Goal: Information Seeking & Learning: Understand process/instructions

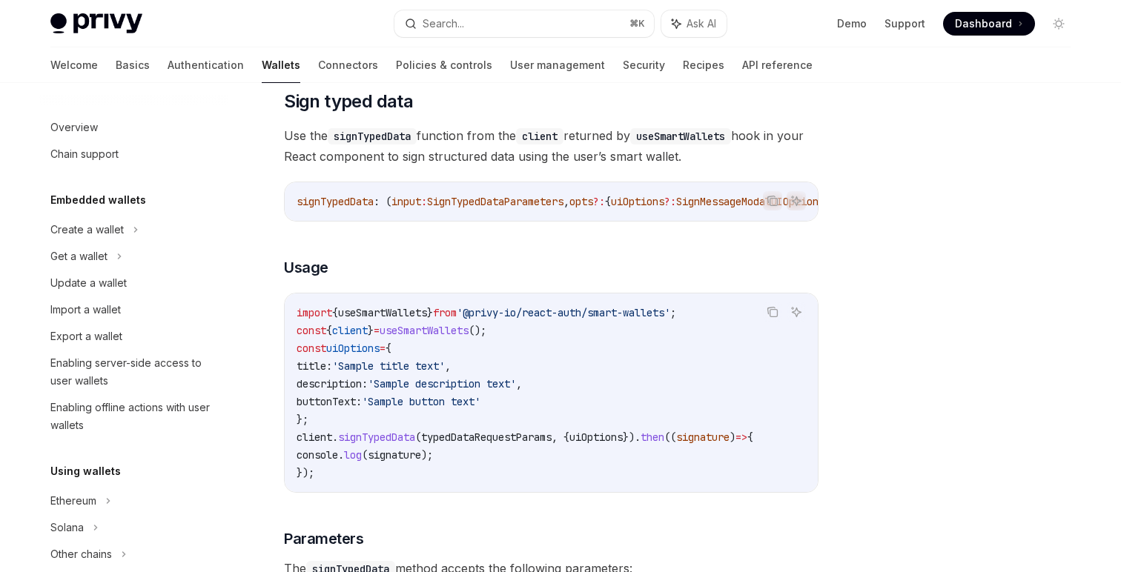
scroll to position [334, 0]
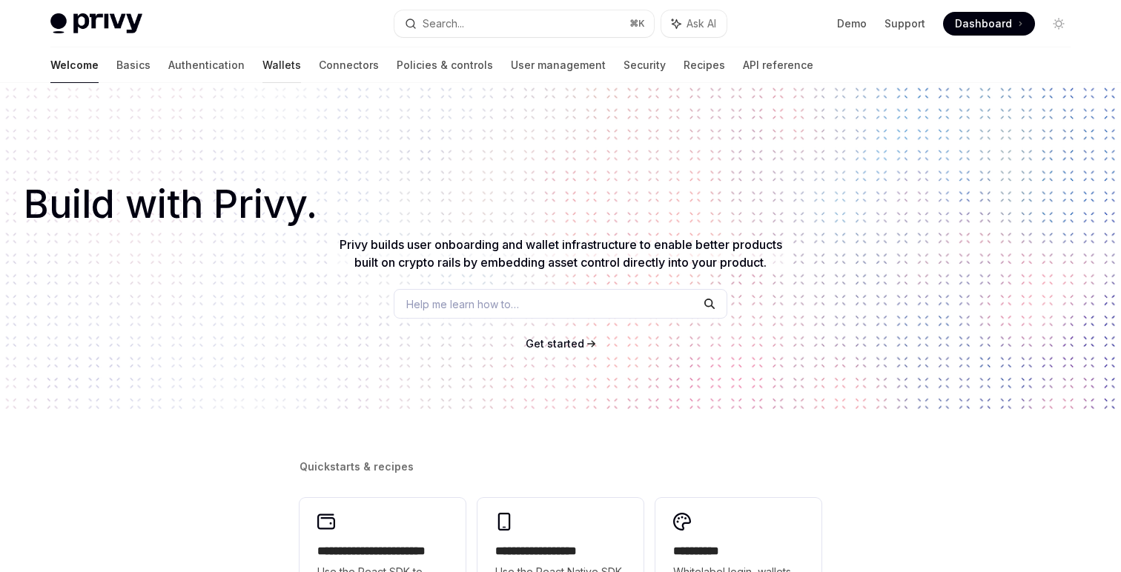
click at [262, 65] on link "Wallets" at bounding box center [281, 65] width 39 height 36
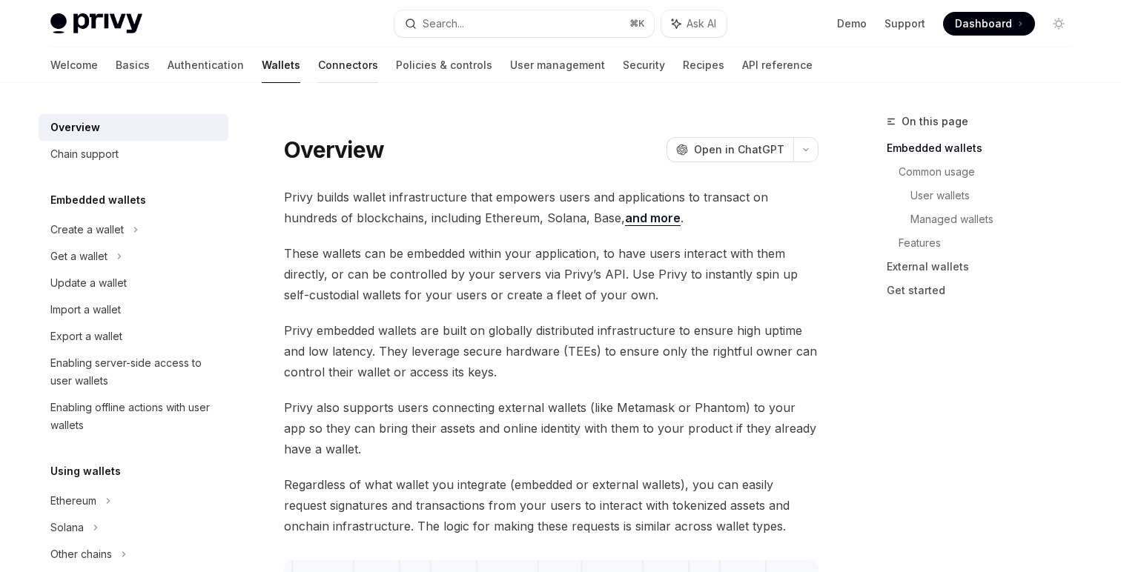
click at [318, 59] on link "Connectors" at bounding box center [348, 65] width 60 height 36
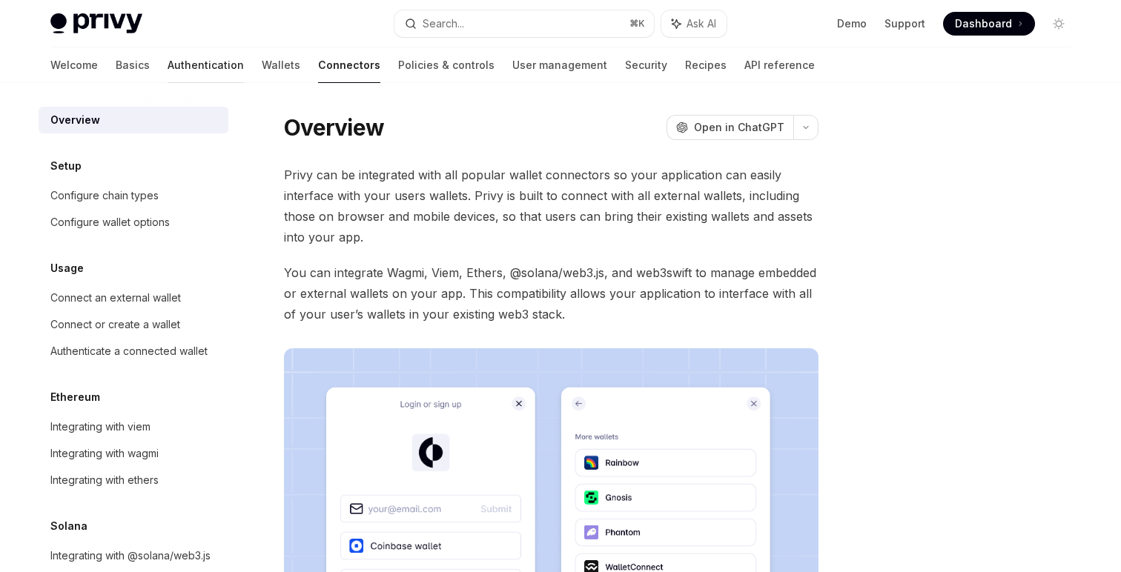
click at [168, 68] on link "Authentication" at bounding box center [206, 65] width 76 height 36
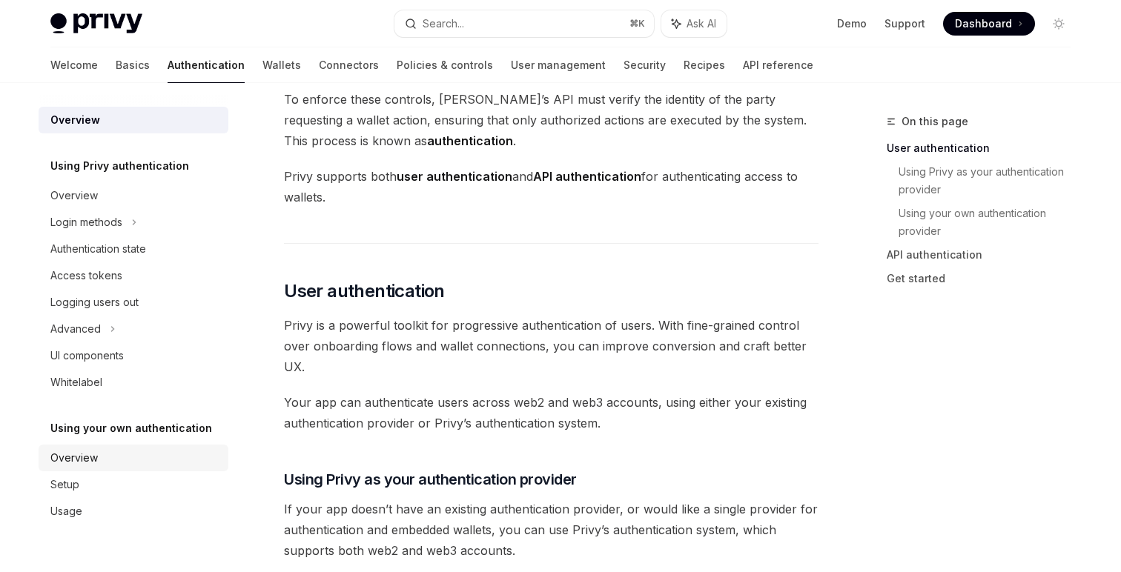
scroll to position [141, 0]
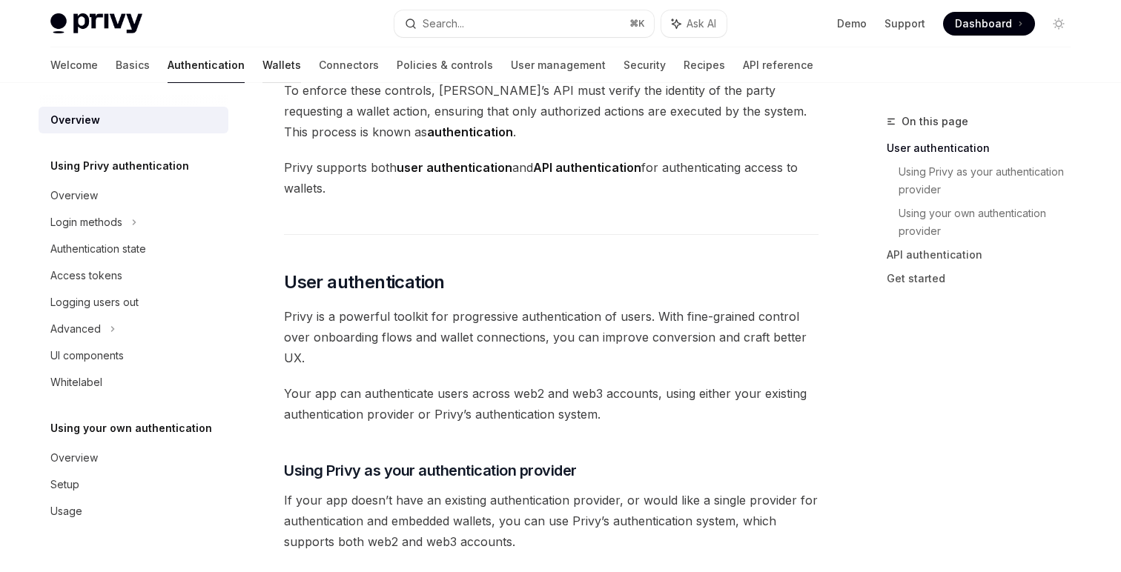
click at [262, 79] on link "Wallets" at bounding box center [281, 65] width 39 height 36
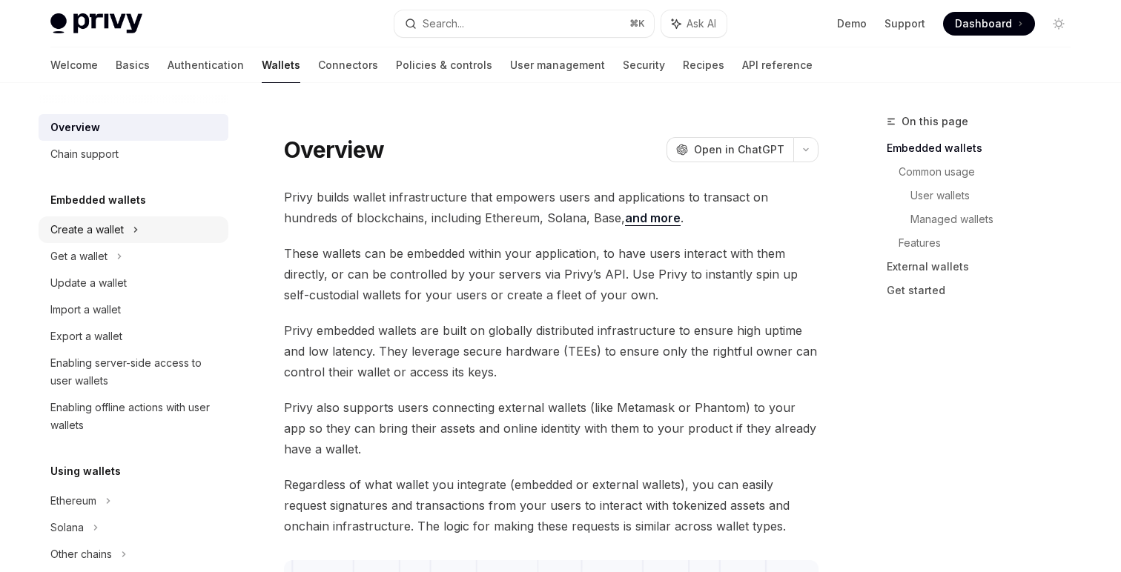
click at [121, 237] on div "Create a wallet" at bounding box center [86, 230] width 73 height 18
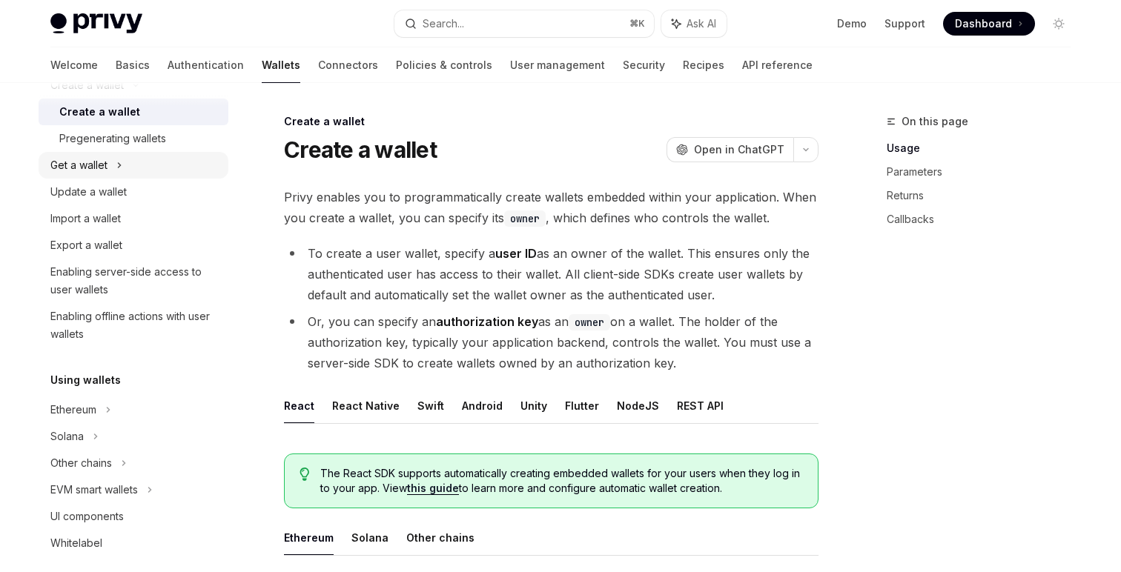
scroll to position [268, 0]
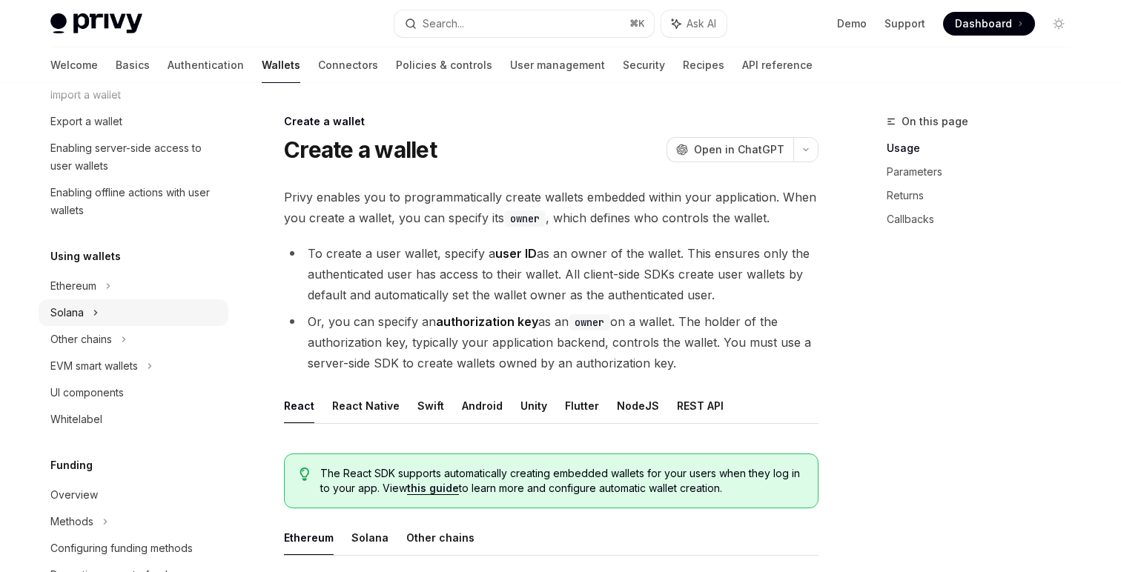
click at [129, 55] on div "Solana" at bounding box center [134, 41] width 190 height 27
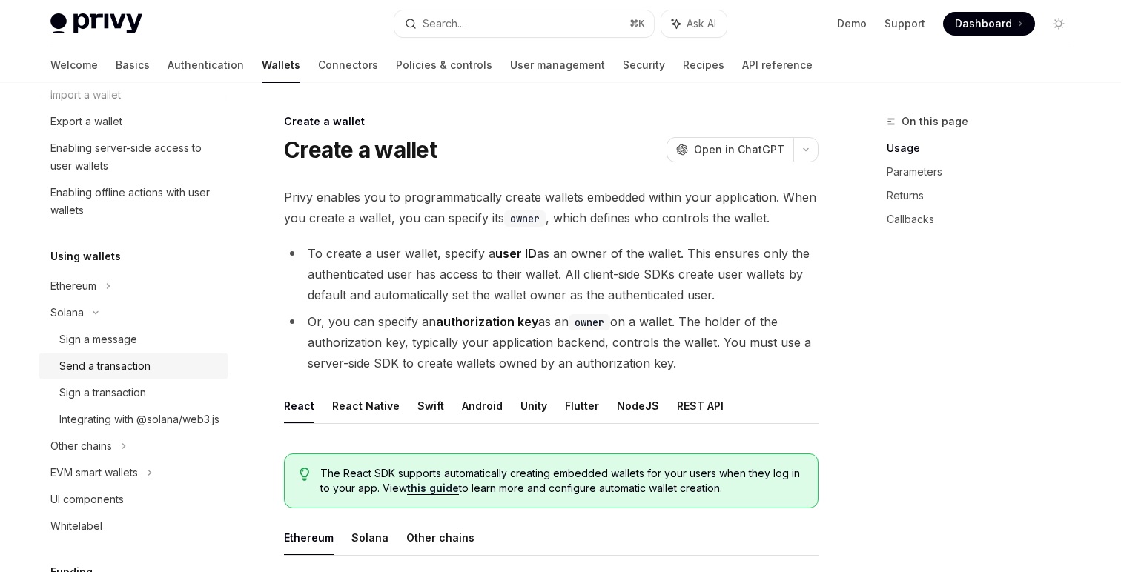
click at [140, 374] on div "Send a transaction" at bounding box center [104, 366] width 91 height 18
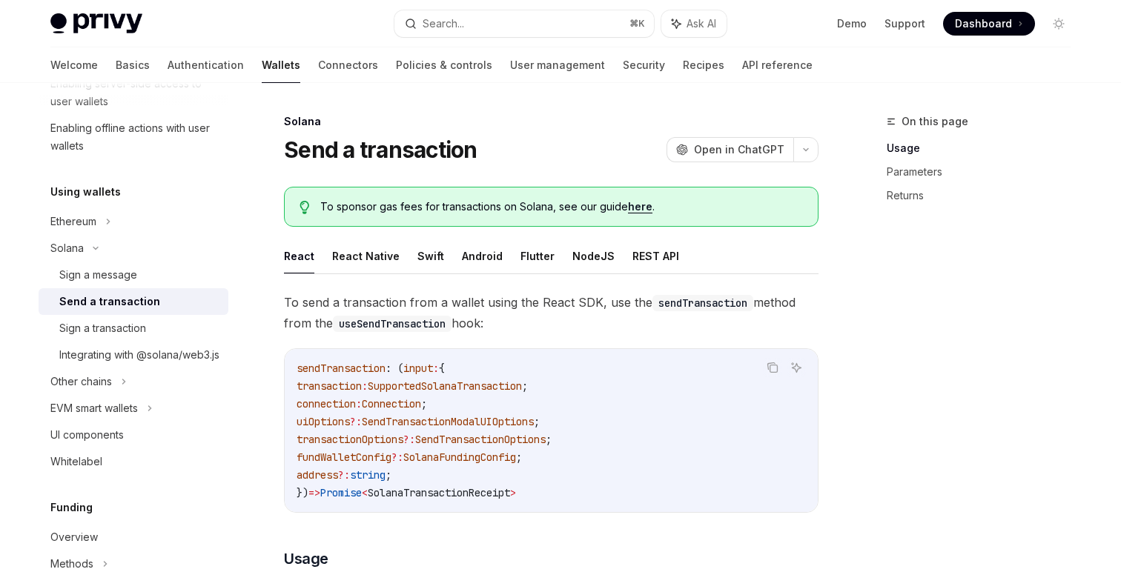
scroll to position [334, 0]
click at [583, 405] on code "sendTransaction : ( input : { transaction : SupportedSolanaTransaction ; connec…" at bounding box center [551, 431] width 509 height 142
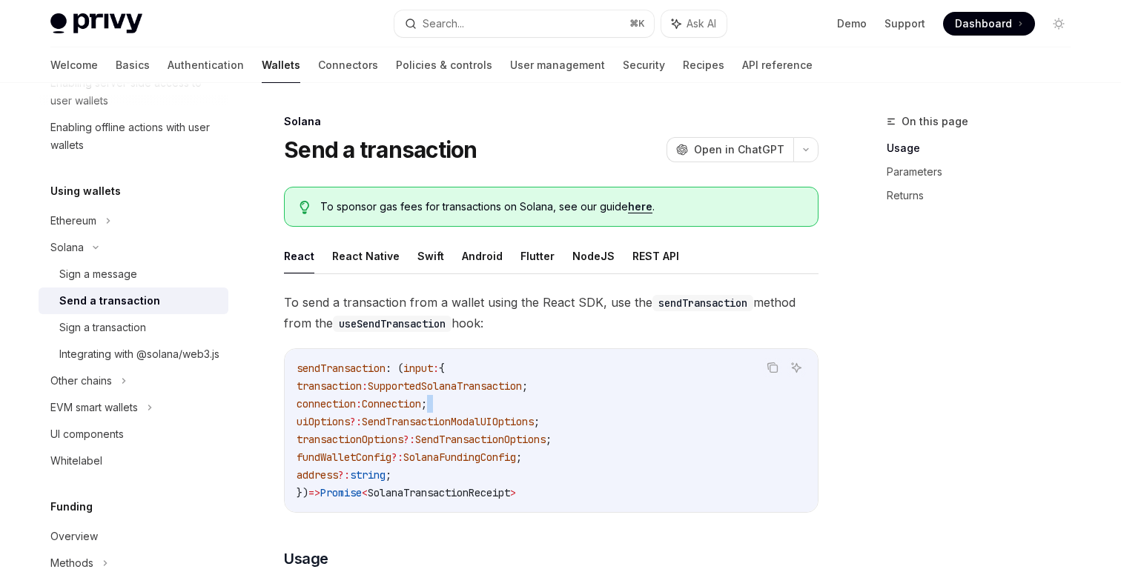
click at [583, 405] on code "sendTransaction : ( input : { transaction : SupportedSolanaTransaction ; connec…" at bounding box center [551, 431] width 509 height 142
click at [472, 384] on span "SupportedSolanaTransaction" at bounding box center [445, 386] width 154 height 13
copy span "SupportedSolanaTransaction"
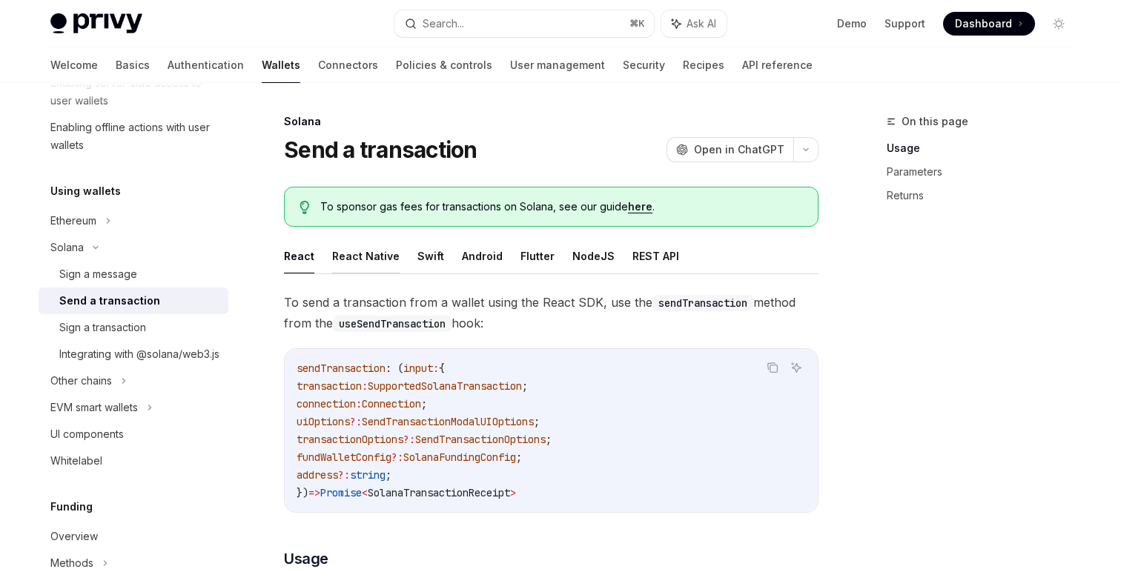
click at [366, 261] on button "React Native" at bounding box center [365, 256] width 67 height 35
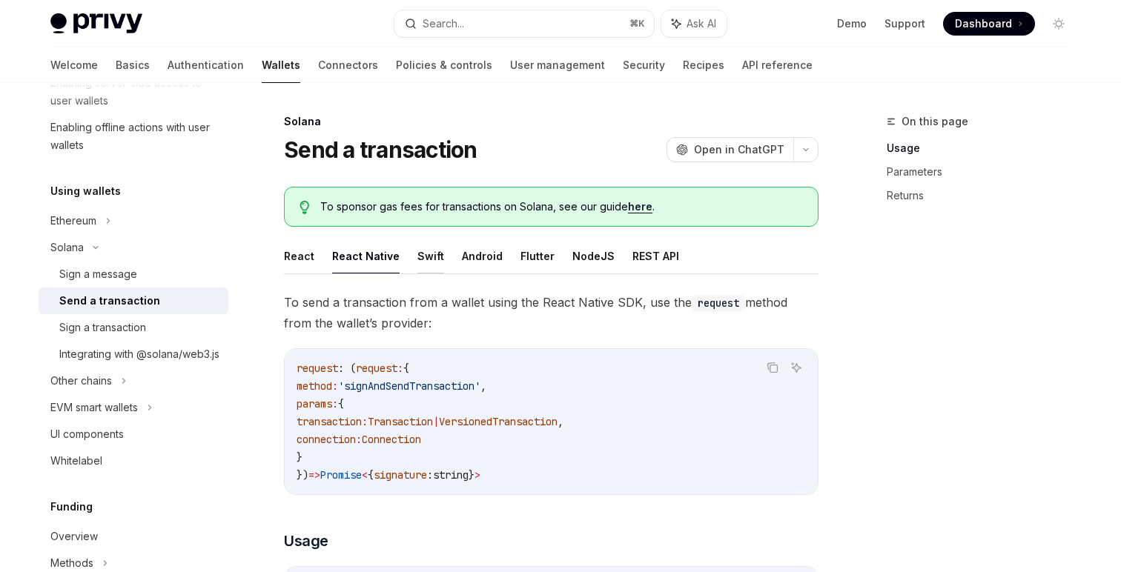
click at [423, 254] on button "Swift" at bounding box center [430, 256] width 27 height 35
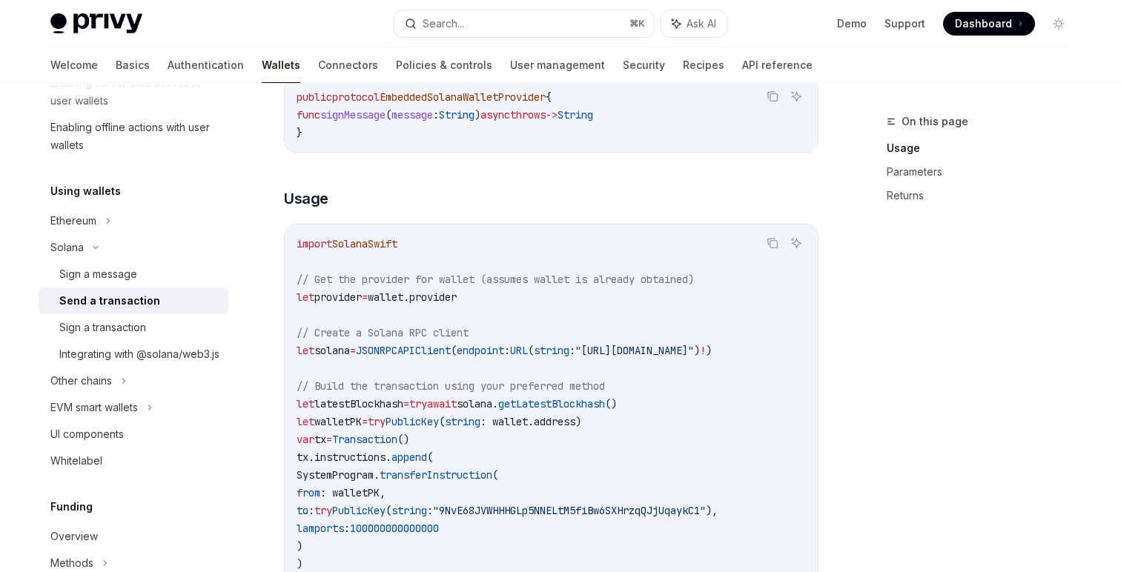
click at [560, 477] on code "import SolanaSwift // Get the provider for wallet (assumes wallet is already ob…" at bounding box center [584, 546] width 575 height 623
click at [560, 518] on code "import SolanaSwift // Get the provider for wallet (assumes wallet is already ob…" at bounding box center [584, 546] width 575 height 623
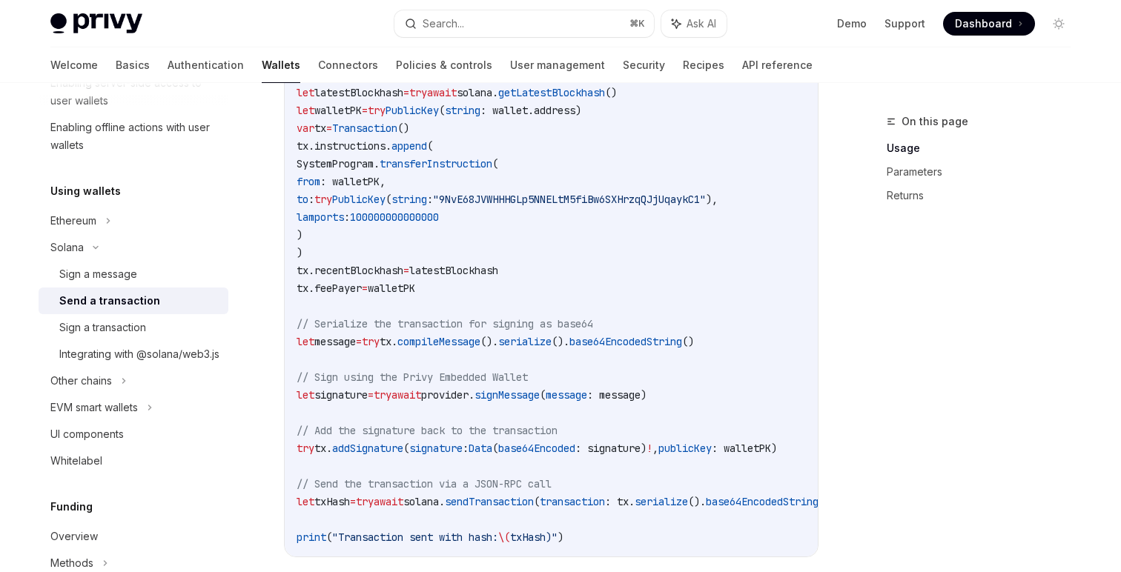
click at [528, 498] on span "sendTransaction" at bounding box center [489, 501] width 89 height 13
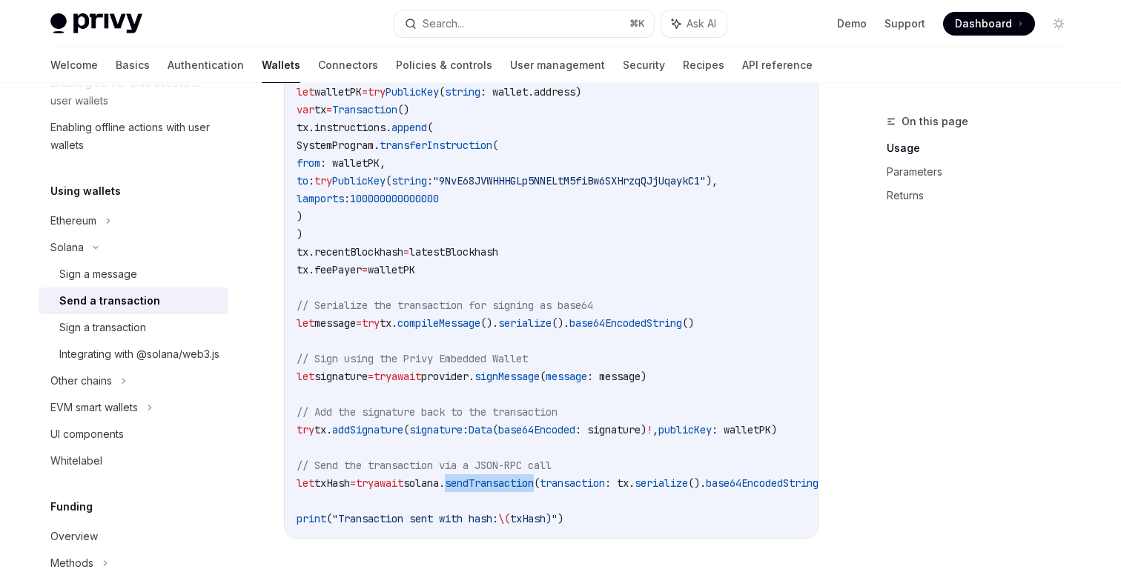
click at [540, 475] on code "import SolanaSwift // Get the provider for wallet (assumes wallet is already ob…" at bounding box center [584, 216] width 575 height 623
click at [534, 480] on span "sendTransaction" at bounding box center [489, 483] width 89 height 13
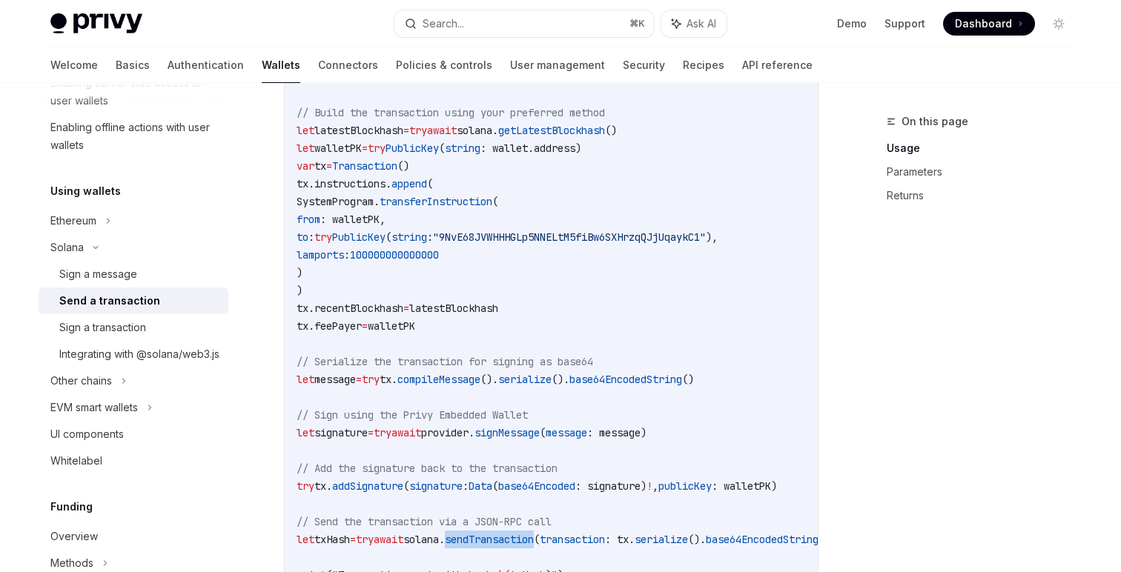
scroll to position [601, 0]
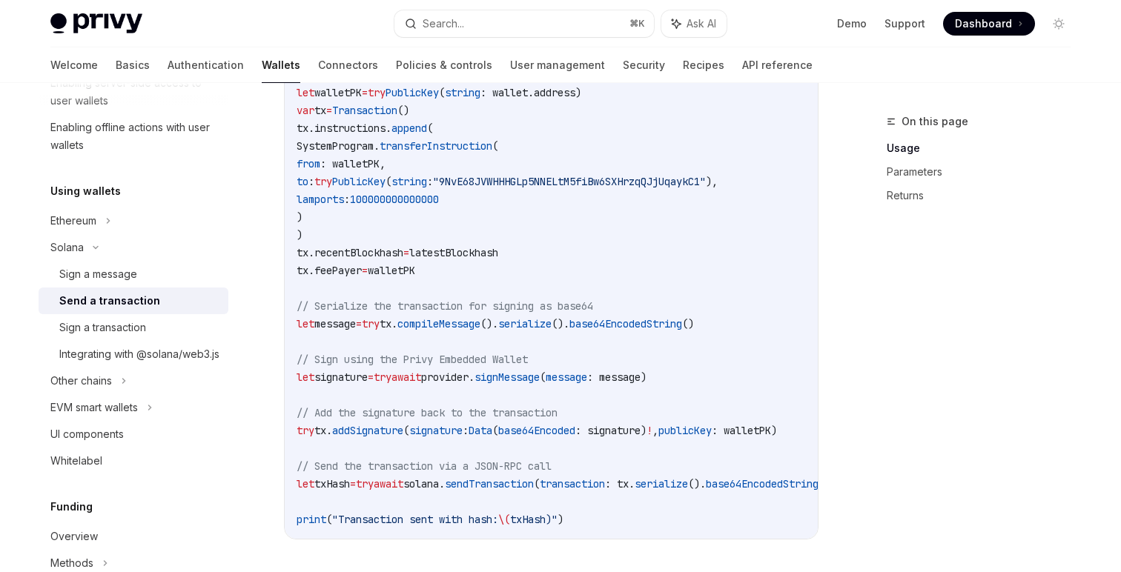
click at [550, 499] on code "import SolanaSwift // Get the provider for wallet (assumes wallet is already ob…" at bounding box center [584, 217] width 575 height 623
click at [534, 487] on span "sendTransaction" at bounding box center [489, 483] width 89 height 13
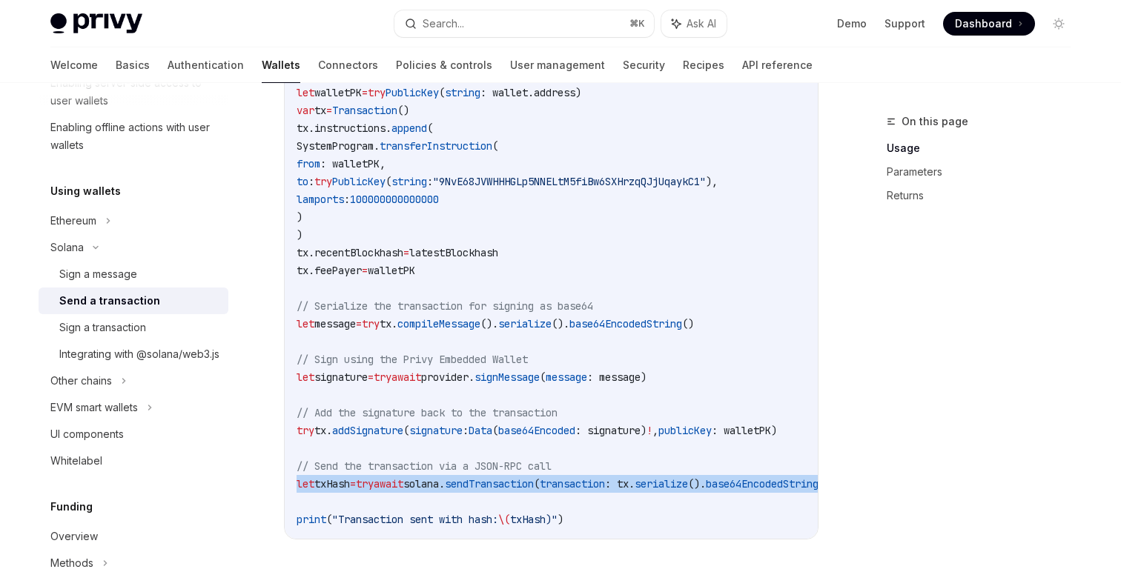
click at [534, 487] on span "sendTransaction" at bounding box center [489, 483] width 89 height 13
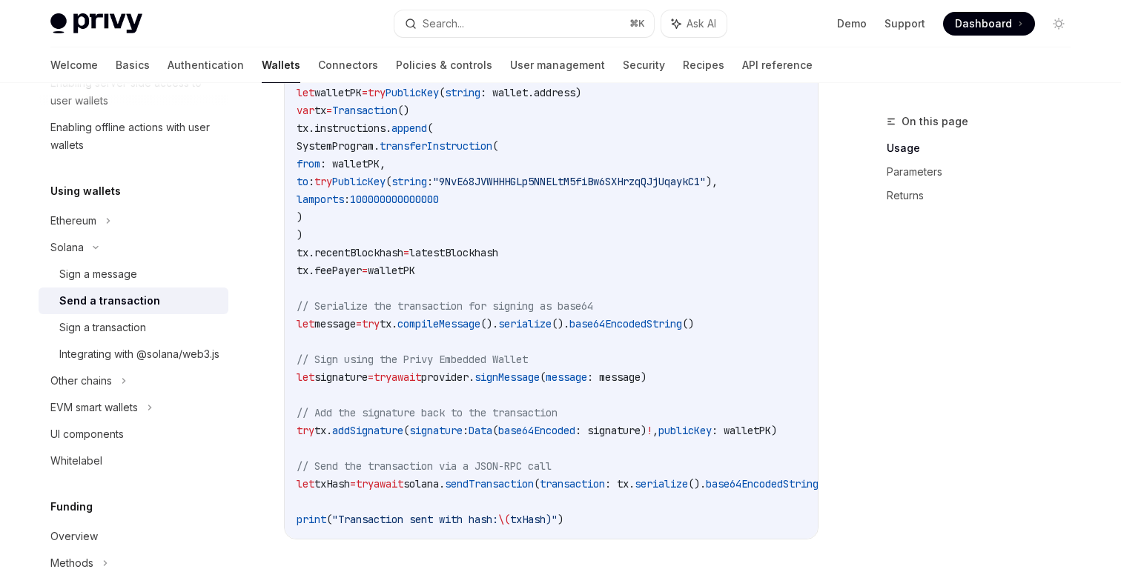
click at [531, 471] on span "// Send the transaction via a JSON-RPC call" at bounding box center [424, 466] width 255 height 13
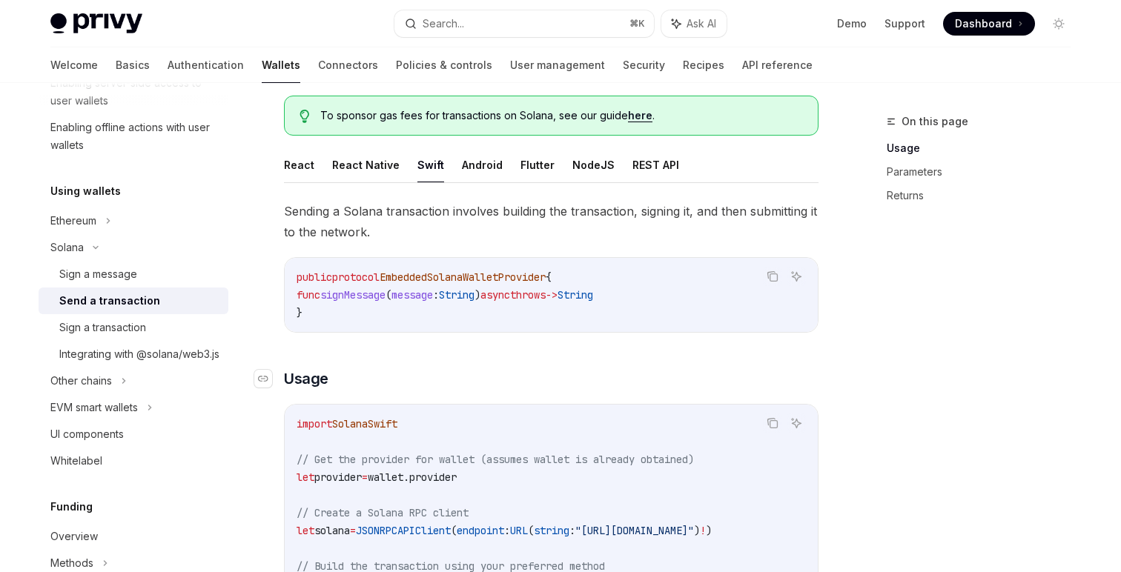
scroll to position [0, 0]
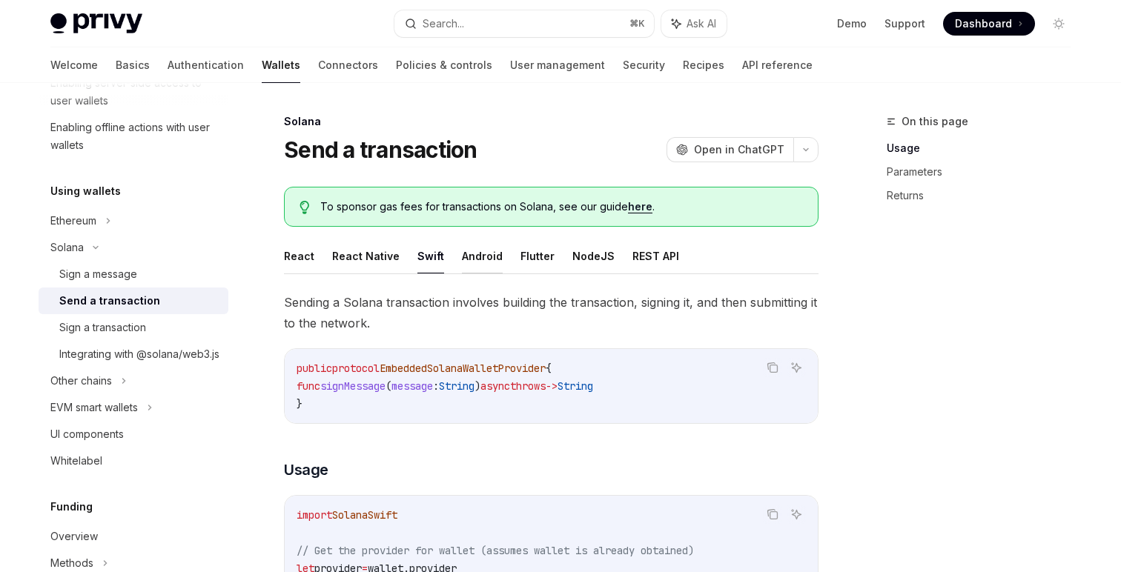
click at [463, 252] on button "Android" at bounding box center [482, 256] width 41 height 35
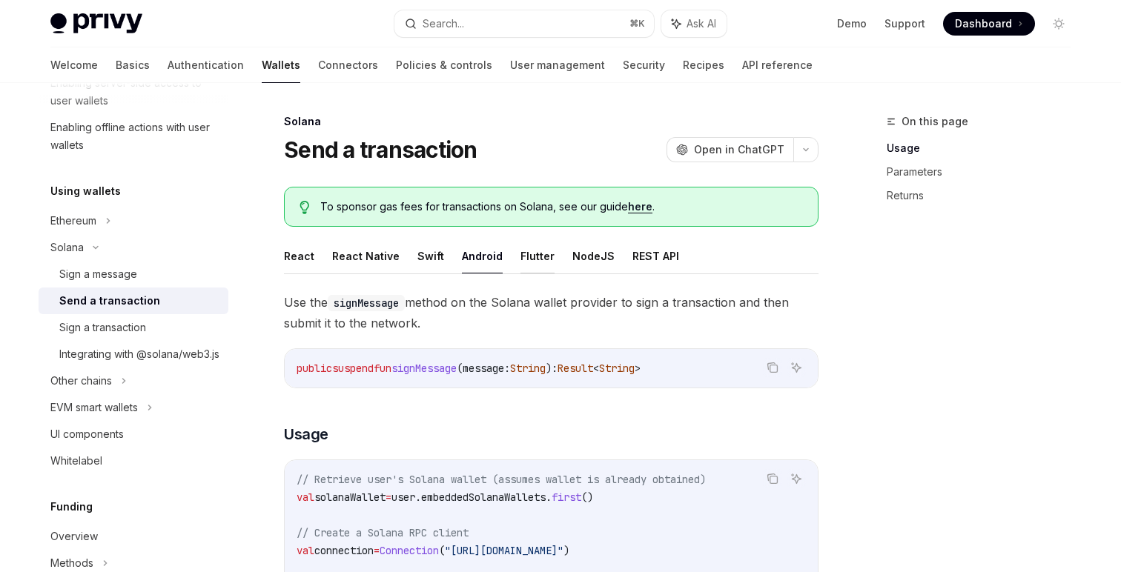
click at [520, 255] on button "Flutter" at bounding box center [537, 256] width 34 height 35
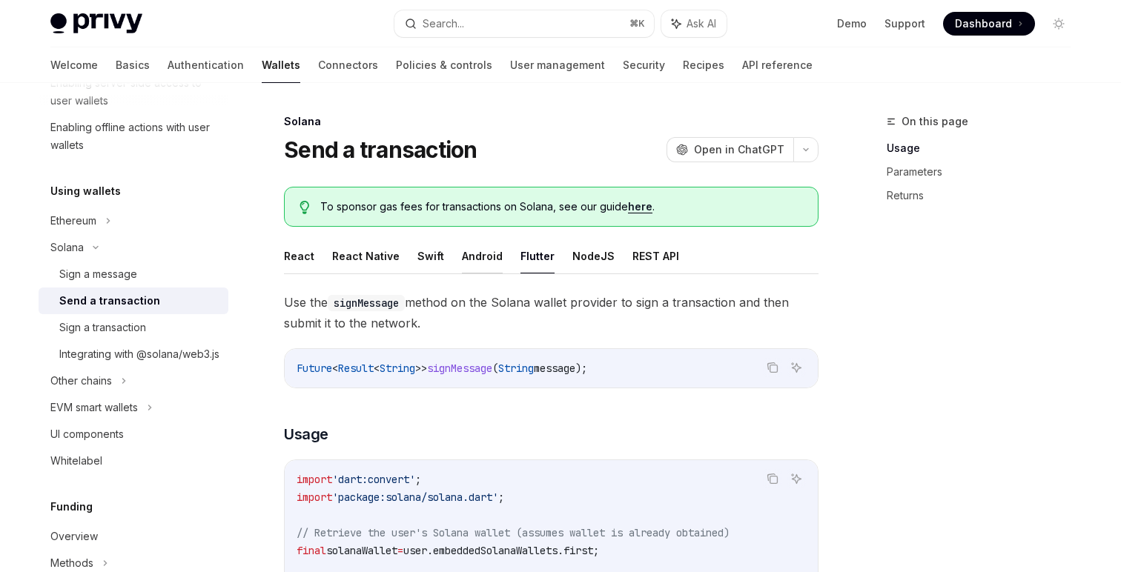
click at [487, 249] on button "Android" at bounding box center [482, 256] width 41 height 35
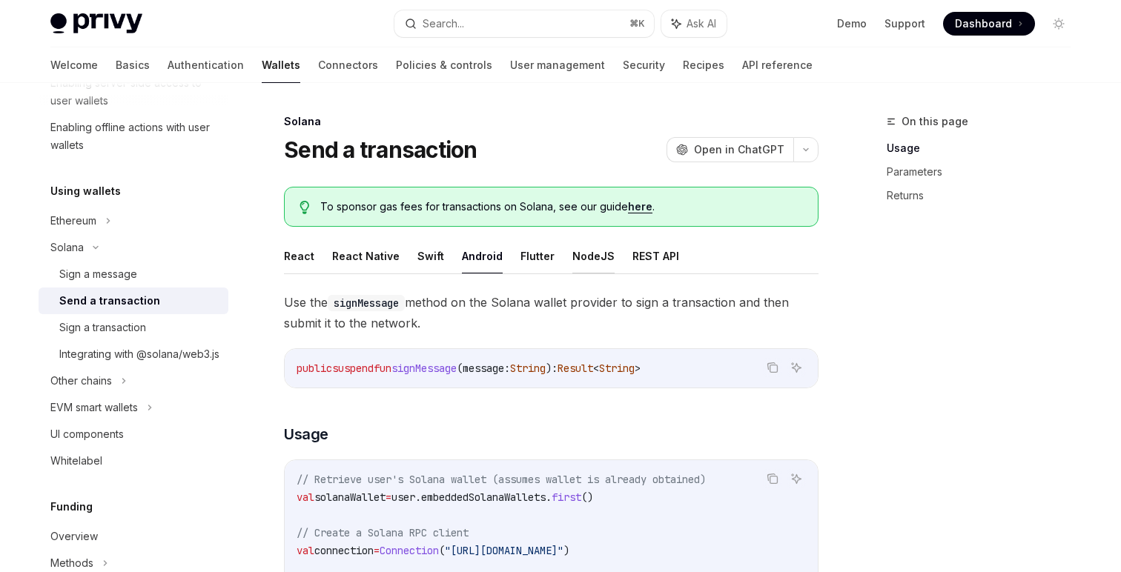
click at [589, 256] on button "NodeJS" at bounding box center [593, 256] width 42 height 35
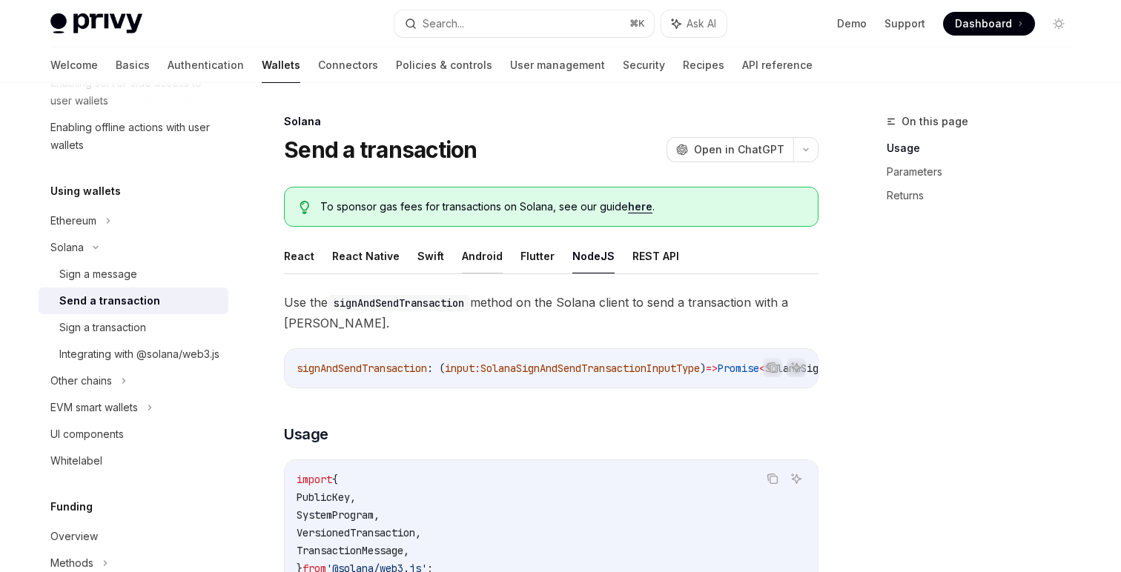
click at [477, 254] on button "Android" at bounding box center [482, 256] width 41 height 35
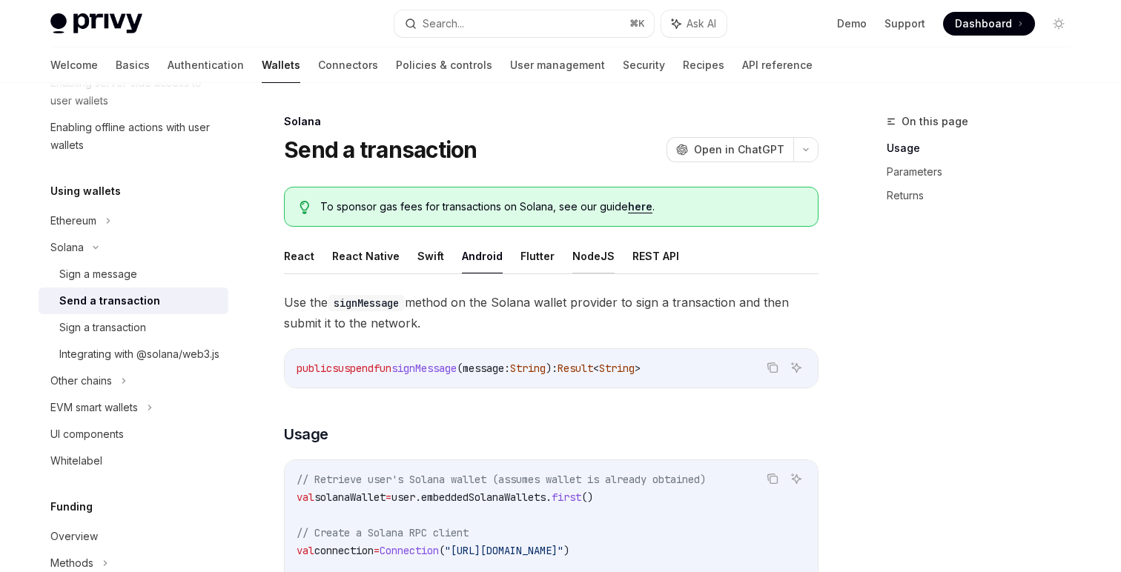
click at [581, 251] on button "NodeJS" at bounding box center [593, 256] width 42 height 35
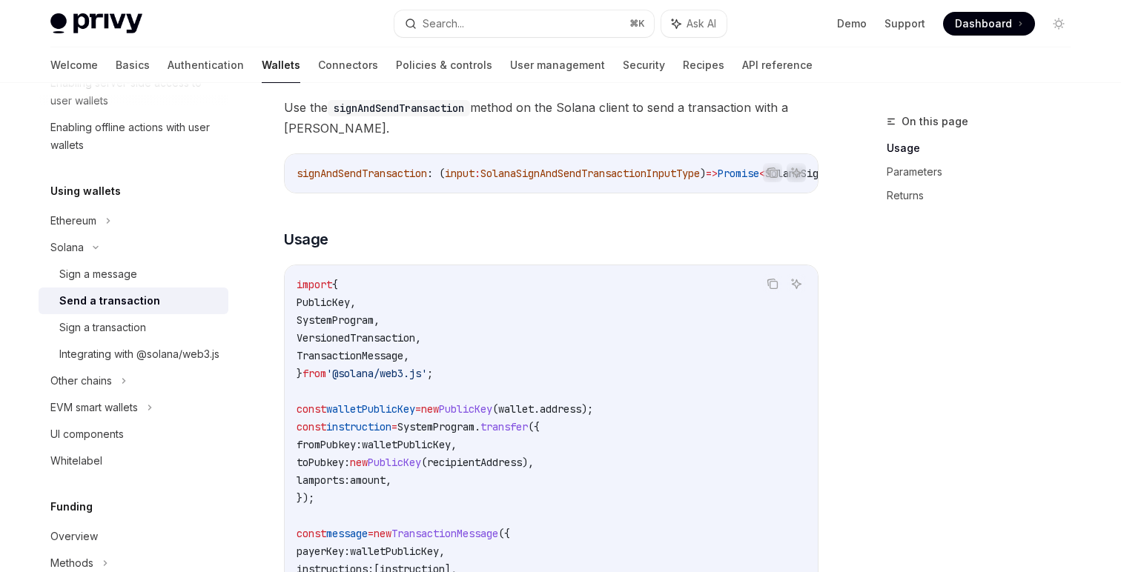
scroll to position [489, 0]
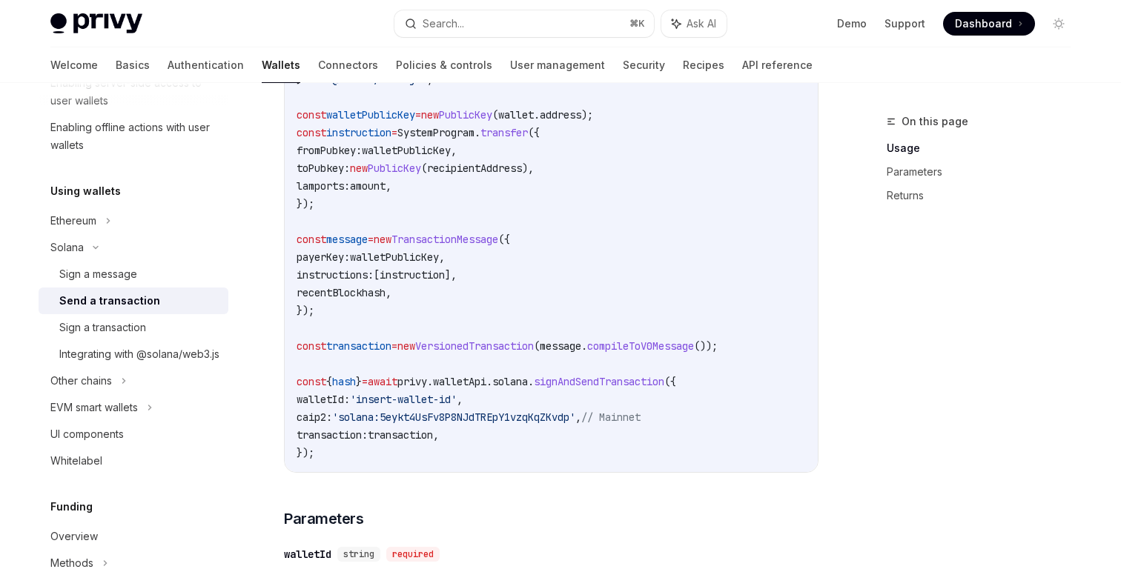
click at [579, 454] on code "import { PublicKey , SystemProgram , VersionedTransaction , TransactionMessage …" at bounding box center [551, 221] width 509 height 480
click at [533, 434] on code "import { PublicKey , SystemProgram , VersionedTransaction , TransactionMessage …" at bounding box center [551, 221] width 509 height 480
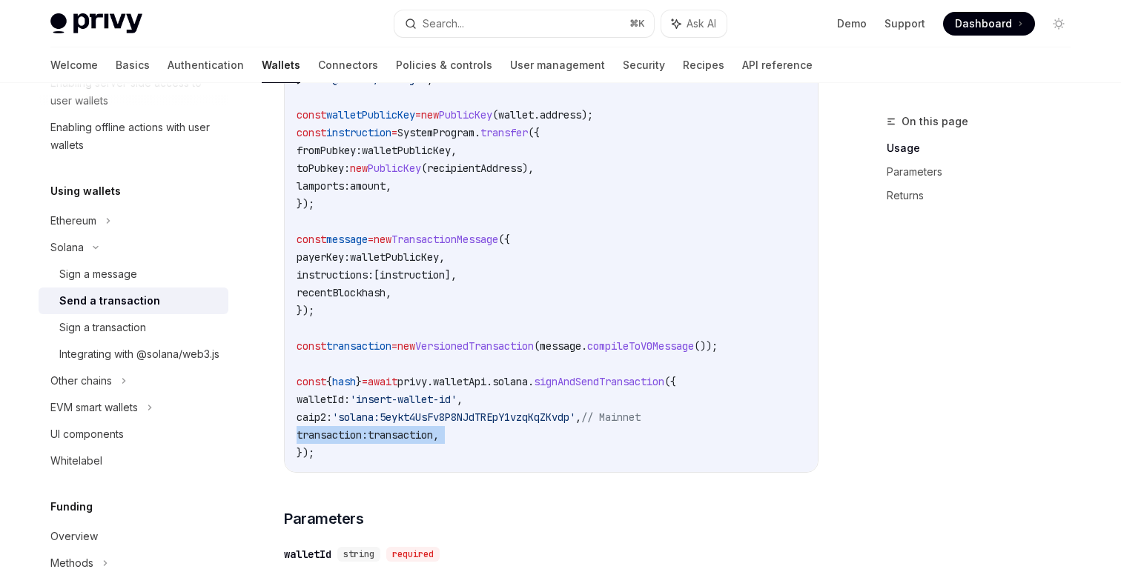
click at [533, 434] on code "import { PublicKey , SystemProgram , VersionedTransaction , TransactionMessage …" at bounding box center [551, 221] width 509 height 480
click at [483, 421] on span "'solana:5eykt4UsFv8P8NJdTREpY1vzqKqZKvdp'" at bounding box center [453, 417] width 243 height 13
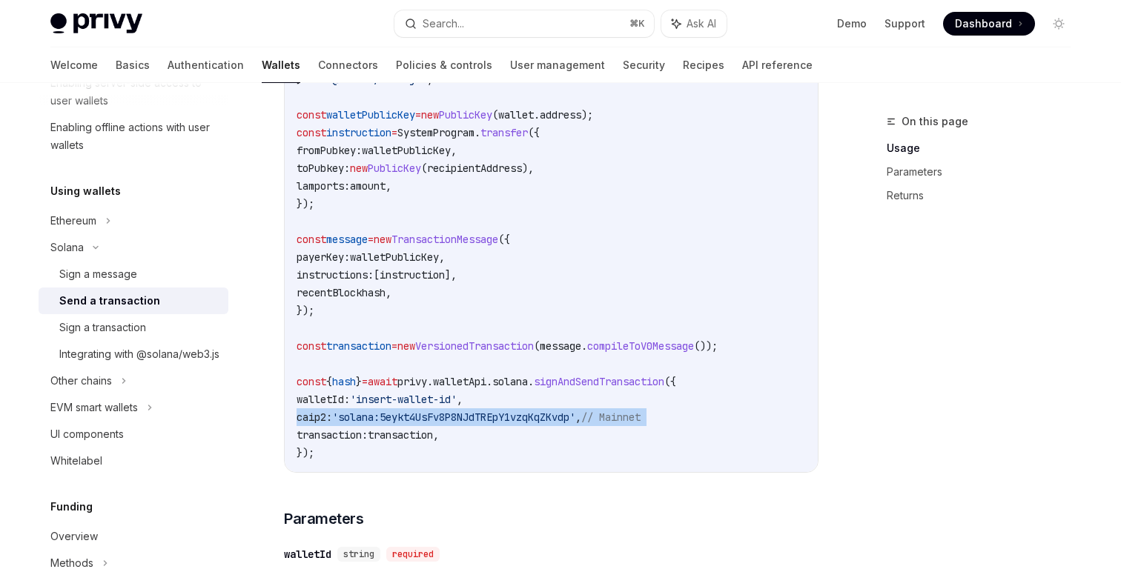
click at [483, 421] on span "'solana:5eykt4UsFv8P8NJdTREpY1vzqKqZKvdp'" at bounding box center [453, 417] width 243 height 13
copy code "caip2: 'solana:5eykt4UsFv8P8NJdTREpY1vzqKqZKvdp' , // Mainnet"
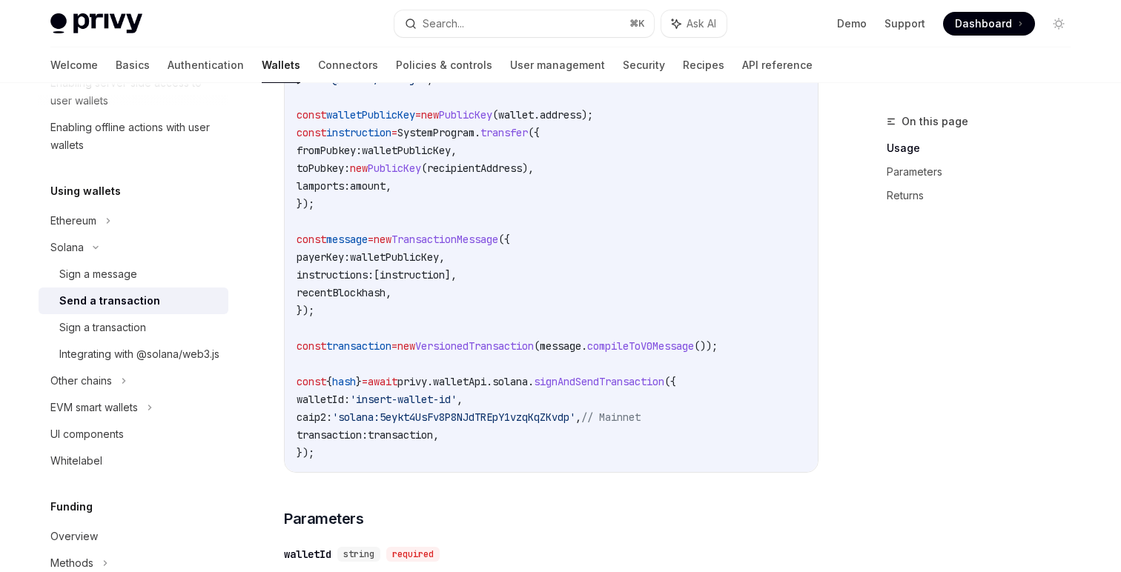
click at [399, 424] on span "'solana:5eykt4UsFv8P8NJdTREpY1vzqKqZKvdp'" at bounding box center [453, 417] width 243 height 13
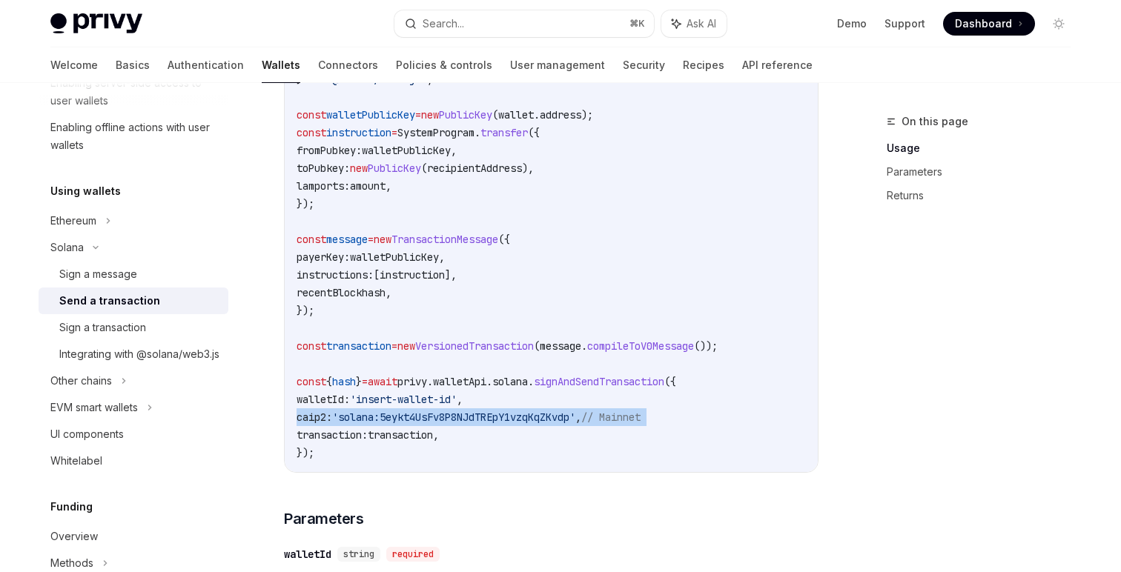
click at [399, 424] on span "'solana:5eykt4UsFv8P8NJdTREpY1vzqKqZKvdp'" at bounding box center [453, 417] width 243 height 13
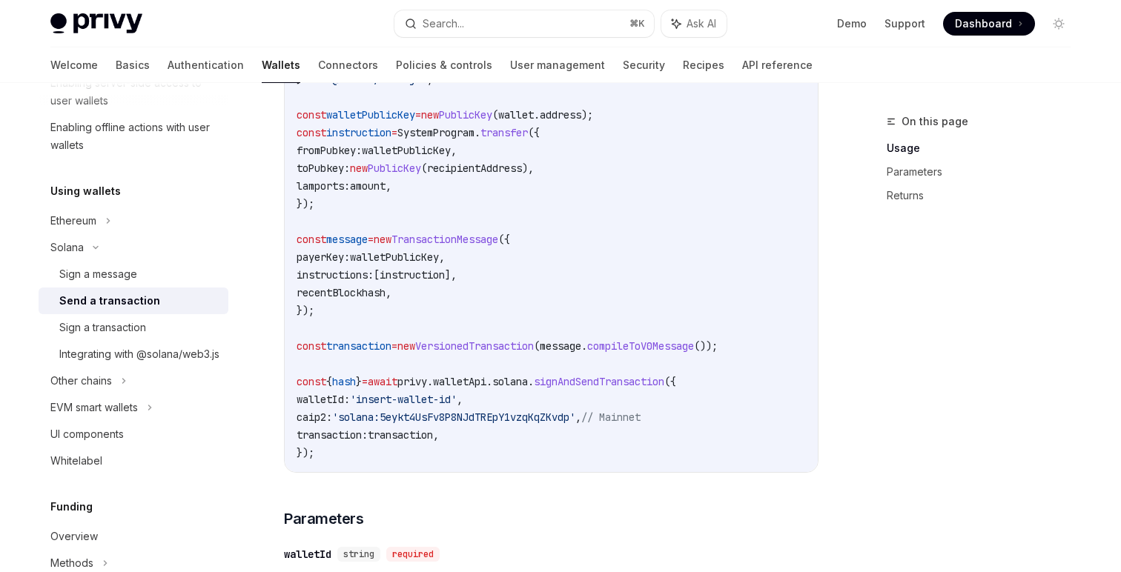
click at [433, 435] on span "transaction" at bounding box center [400, 435] width 65 height 13
click at [549, 445] on code "import { PublicKey , SystemProgram , VersionedTransaction , TransactionMessage …" at bounding box center [551, 221] width 509 height 480
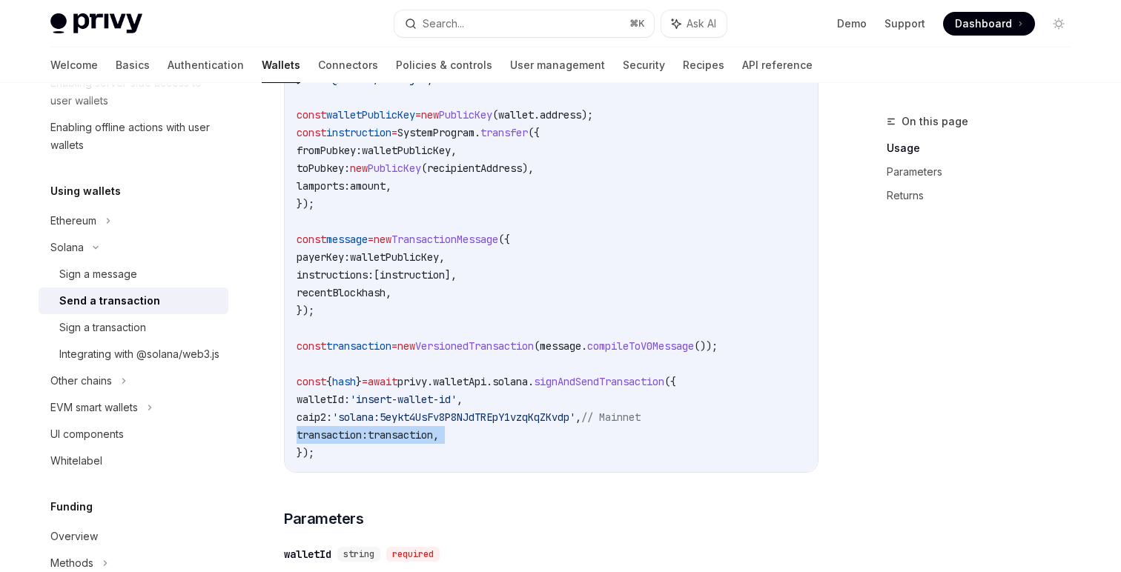
click at [549, 445] on code "import { PublicKey , SystemProgram , VersionedTransaction , TransactionMessage …" at bounding box center [551, 221] width 509 height 480
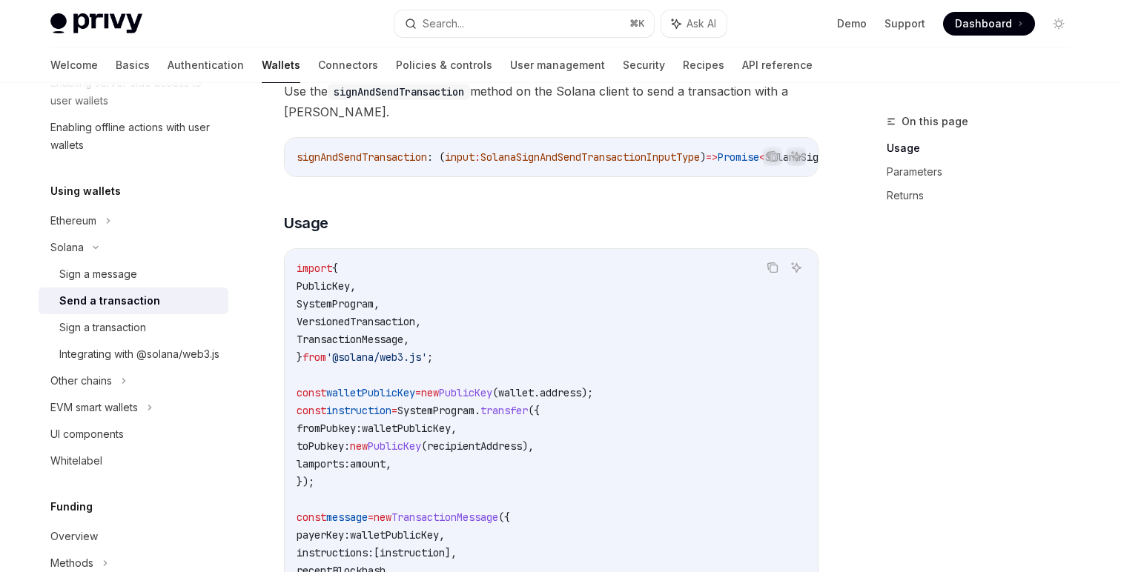
click at [457, 310] on code "import { PublicKey , SystemProgram , VersionedTransaction , TransactionMessage …" at bounding box center [551, 500] width 509 height 480
click at [457, 350] on code "import { PublicKey , SystemProgram , VersionedTransaction , TransactionMessage …" at bounding box center [551, 500] width 509 height 480
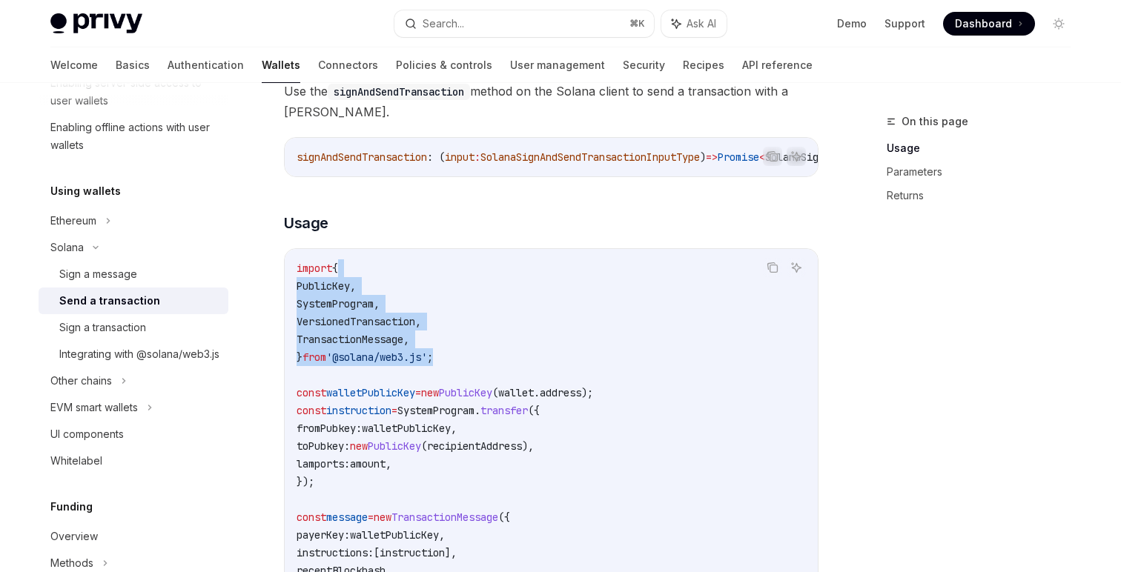
drag, startPoint x: 465, startPoint y: 371, endPoint x: 406, endPoint y: 269, distance: 117.9
click at [406, 269] on code "import { PublicKey , SystemProgram , VersionedTransaction , TransactionMessage …" at bounding box center [551, 500] width 509 height 480
click at [407, 269] on code "import { PublicKey , SystemProgram , VersionedTransaction , TransactionMessage …" at bounding box center [551, 500] width 509 height 480
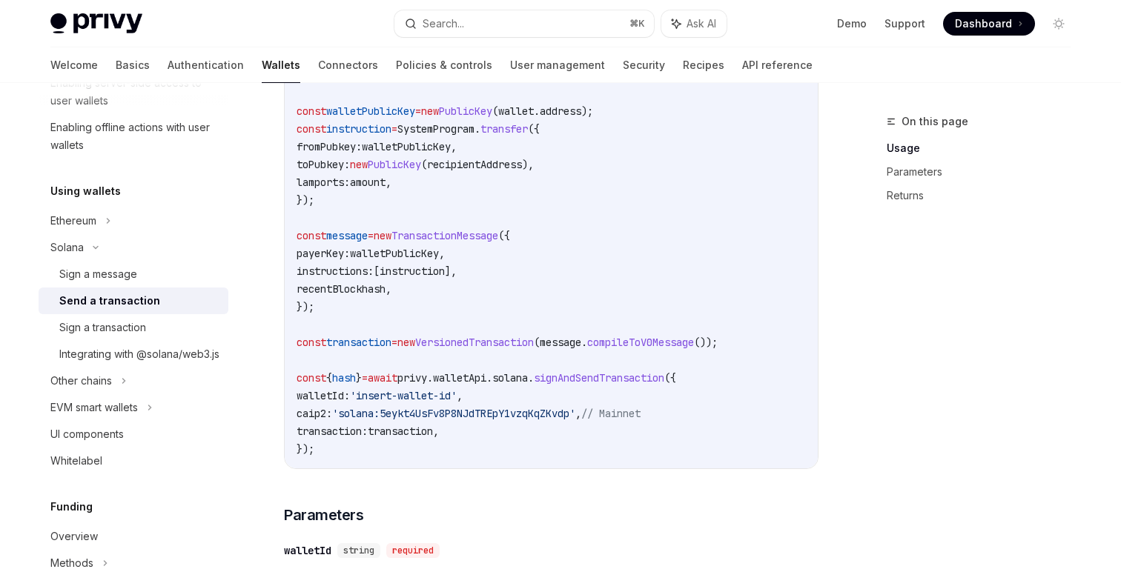
scroll to position [624, 0]
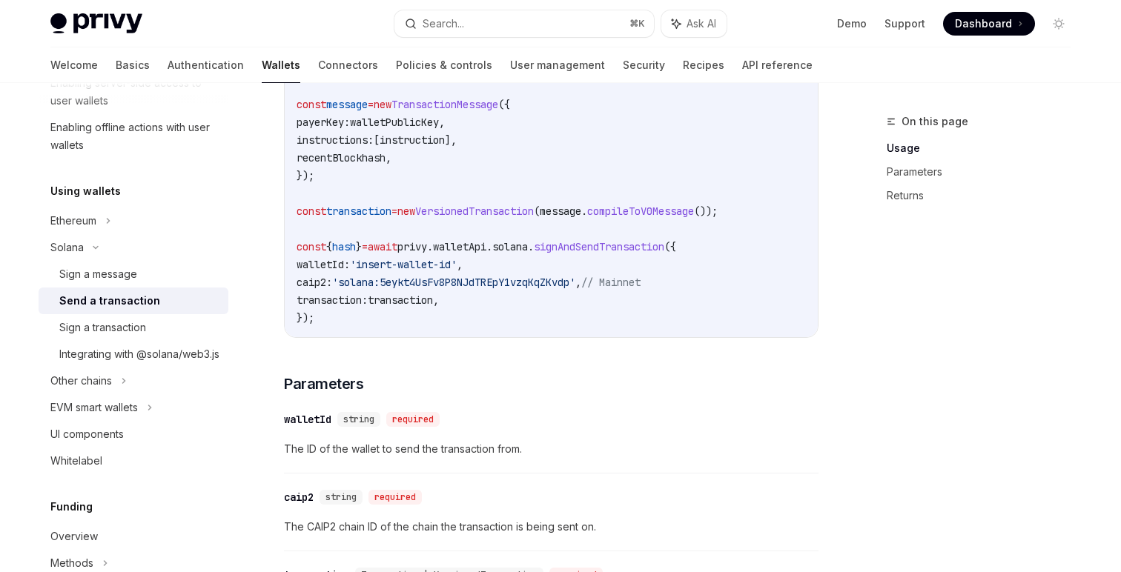
click at [416, 193] on code "import { PublicKey , SystemProgram , VersionedTransaction , TransactionMessage …" at bounding box center [551, 87] width 509 height 480
click at [116, 67] on link "Basics" at bounding box center [133, 65] width 34 height 36
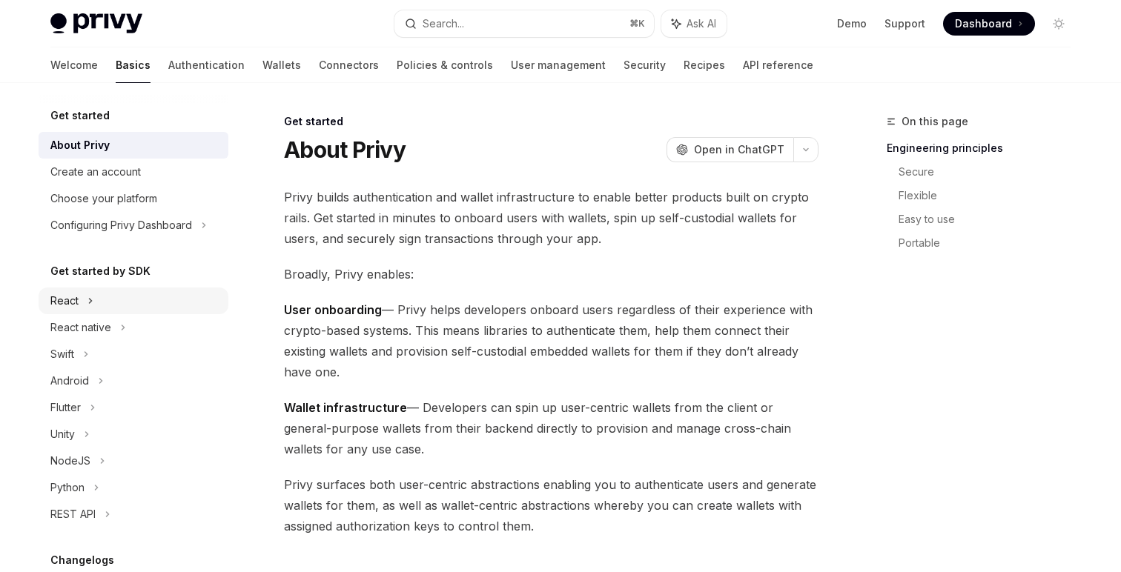
click at [121, 311] on div "React" at bounding box center [134, 301] width 190 height 27
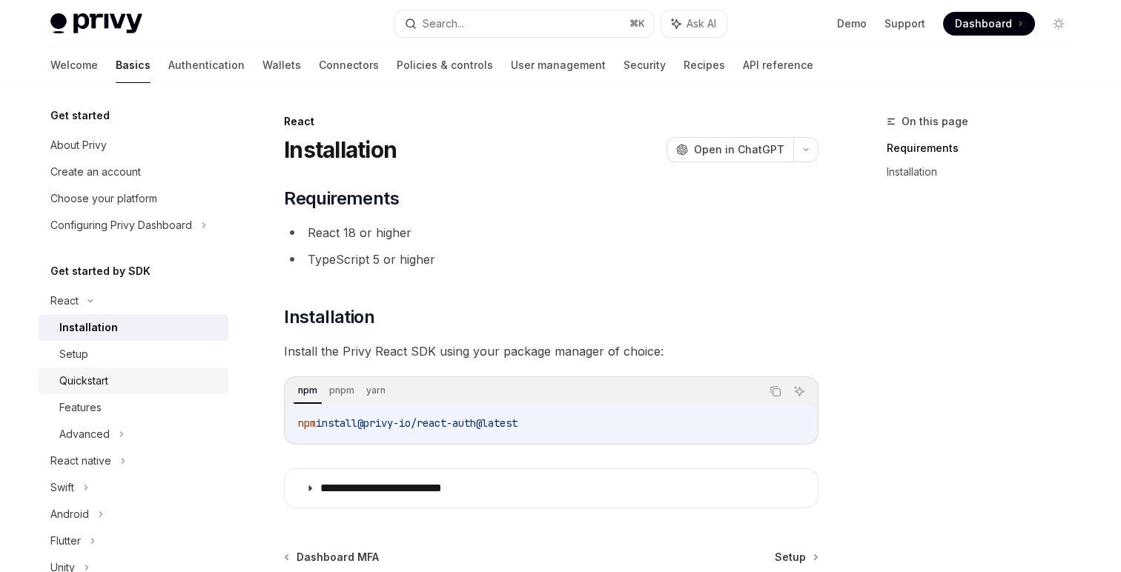
click at [114, 391] on link "Quickstart" at bounding box center [134, 381] width 190 height 27
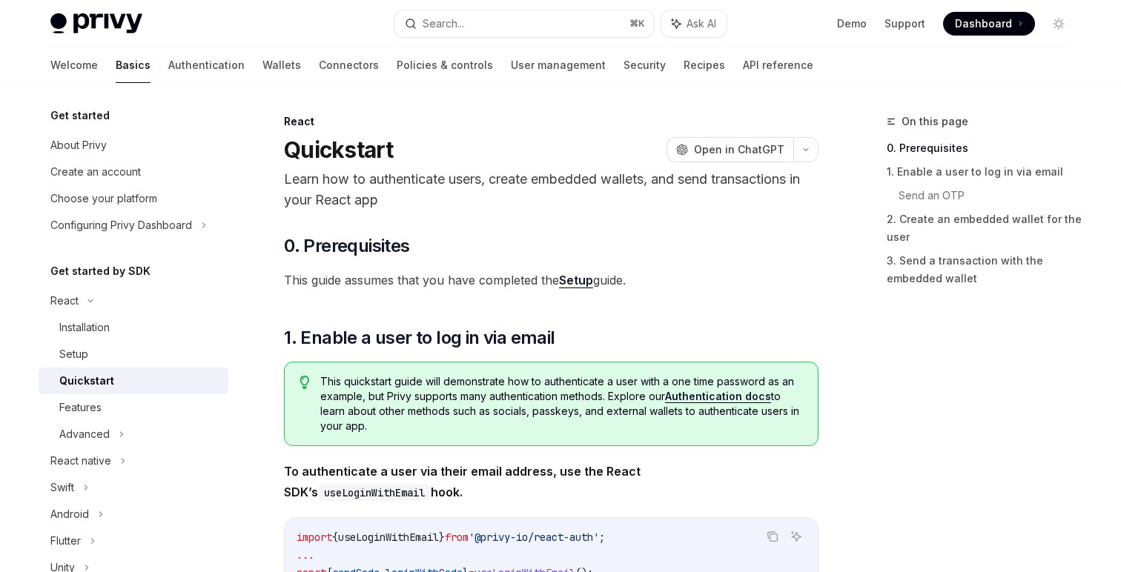
click at [113, 374] on div "Quickstart" at bounding box center [139, 381] width 160 height 18
click at [113, 357] on div "Setup" at bounding box center [139, 355] width 160 height 18
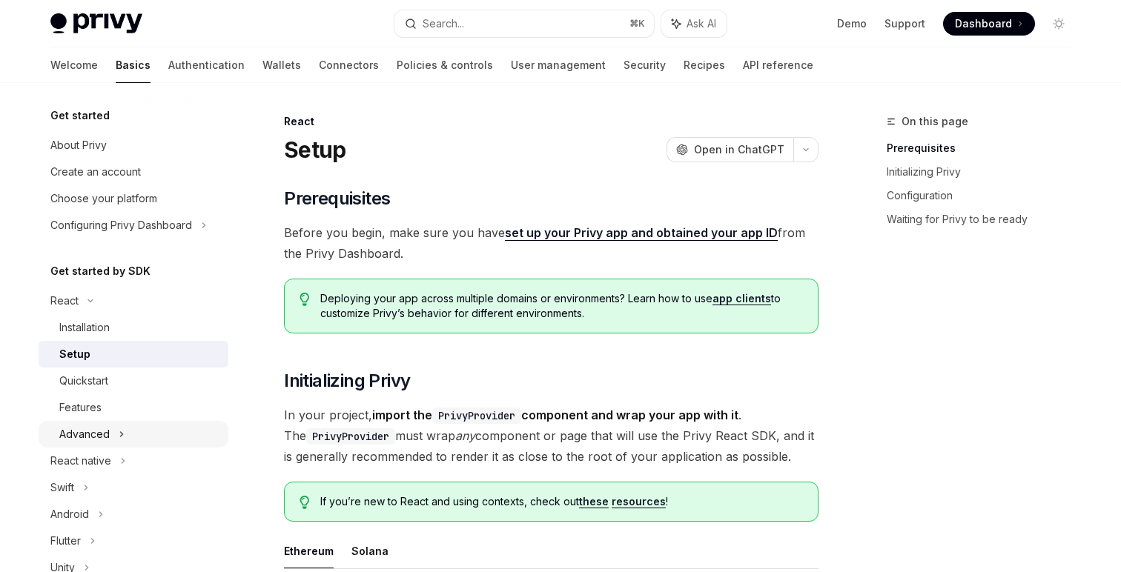
click at [144, 432] on div "Advanced" at bounding box center [134, 434] width 190 height 27
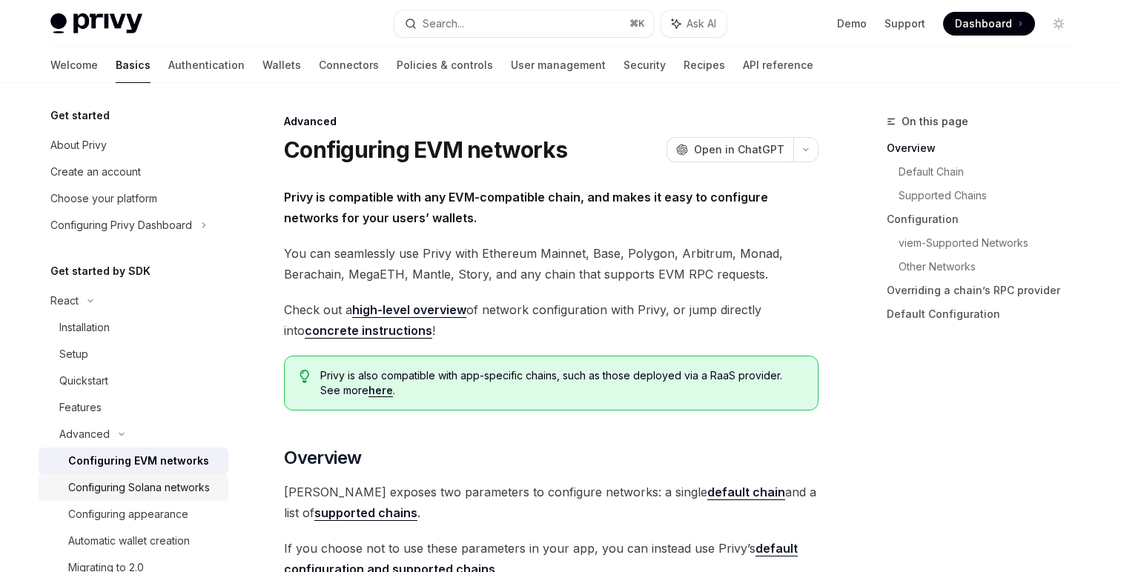
click at [159, 483] on div "Configuring Solana networks" at bounding box center [139, 488] width 142 height 18
type textarea "*"
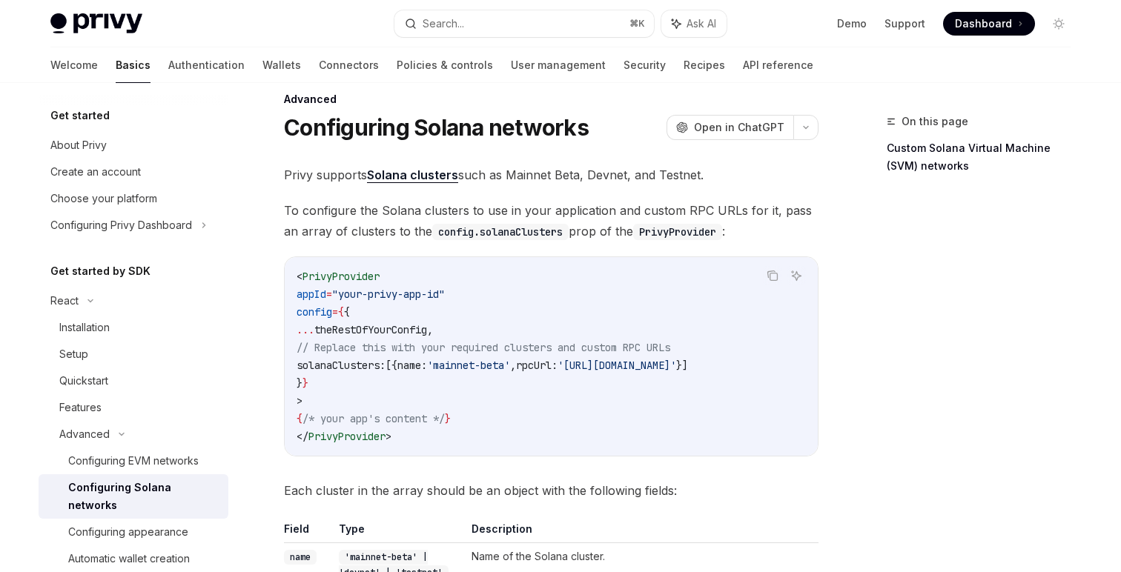
scroll to position [0, 81]
